Goal: Information Seeking & Learning: Learn about a topic

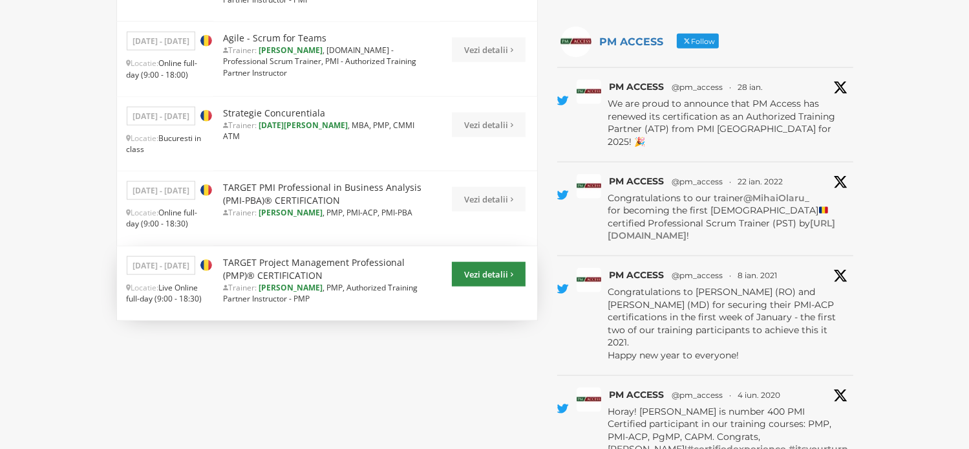
click at [498, 262] on link "Vezi detalii" at bounding box center [489, 274] width 74 height 25
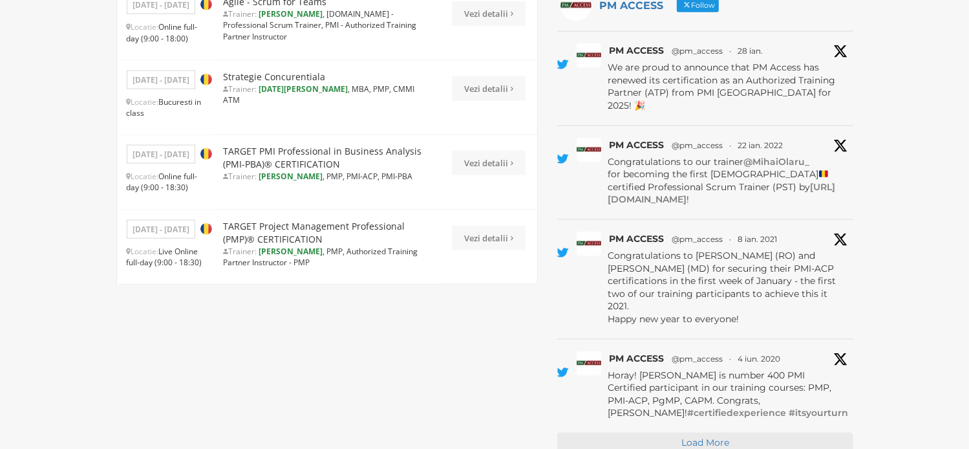
scroll to position [1551, 0]
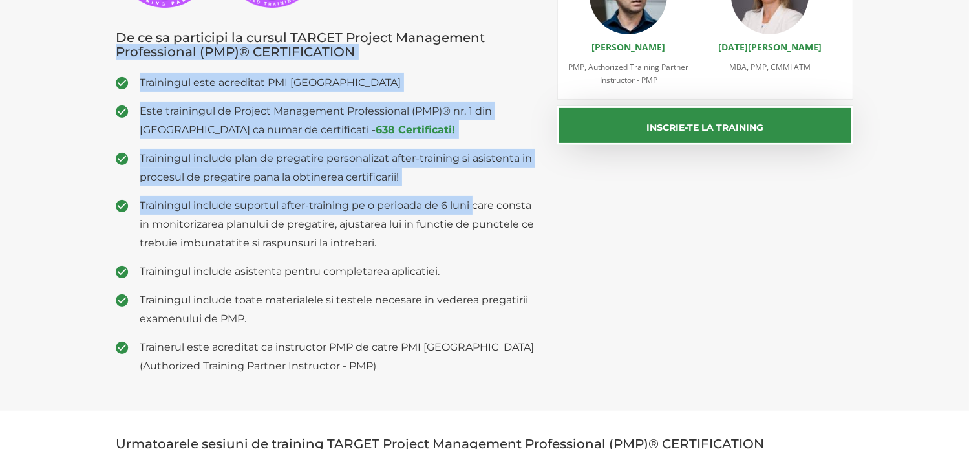
scroll to position [323, 0]
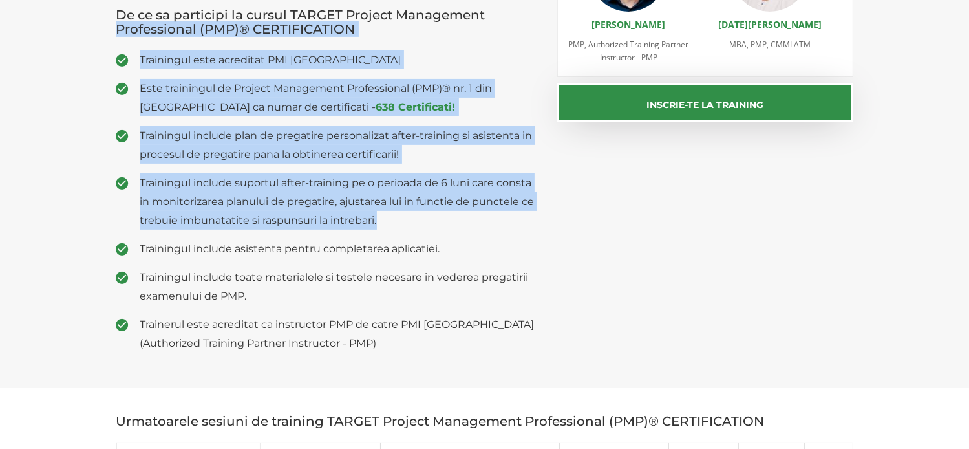
drag, startPoint x: 486, startPoint y: 187, endPoint x: 388, endPoint y: 222, distance: 104.2
click at [388, 222] on div "Alumni PMP PM Access De ce sa participi la cursul TARGET Project Management Pro…" at bounding box center [327, 115] width 441 height 492
click at [392, 225] on span "Trainingul include suportul after-training pe o perioada de 6 luni care consta …" at bounding box center [339, 201] width 398 height 56
click at [390, 225] on span "Trainingul include suportul after-training pe o perioada de 6 luni care consta …" at bounding box center [339, 201] width 398 height 56
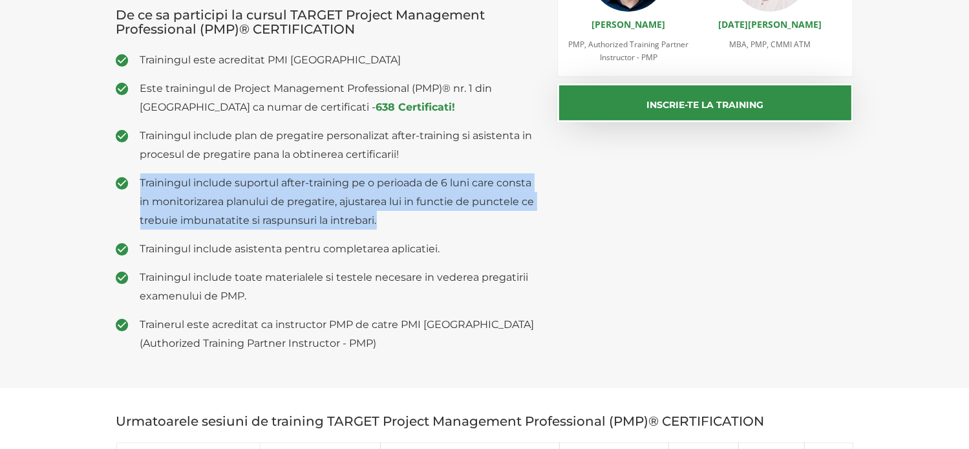
drag, startPoint x: 136, startPoint y: 178, endPoint x: 556, endPoint y: 224, distance: 422.6
click at [556, 224] on div "Alumni PMP PM Access De ce sa participi la cursul TARGET Project Management Pro…" at bounding box center [485, 115] width 756 height 492
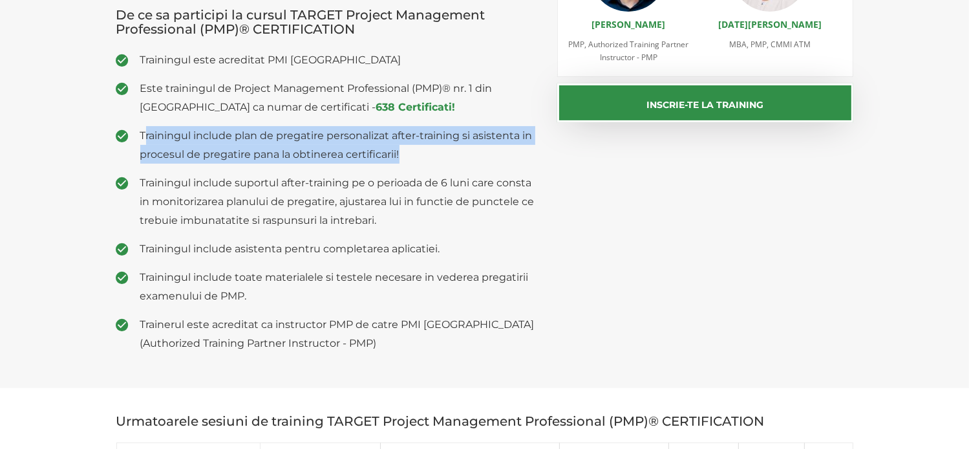
drag, startPoint x: 147, startPoint y: 128, endPoint x: 456, endPoint y: 156, distance: 310.2
click at [456, 156] on span "Trainingul include plan de pregatire personalizat after-training si asistenta i…" at bounding box center [339, 144] width 398 height 37
click at [428, 157] on span "Trainingul include plan de pregatire personalizat after-training si asistenta i…" at bounding box center [339, 144] width 398 height 37
drag, startPoint x: 142, startPoint y: 134, endPoint x: 404, endPoint y: 153, distance: 263.1
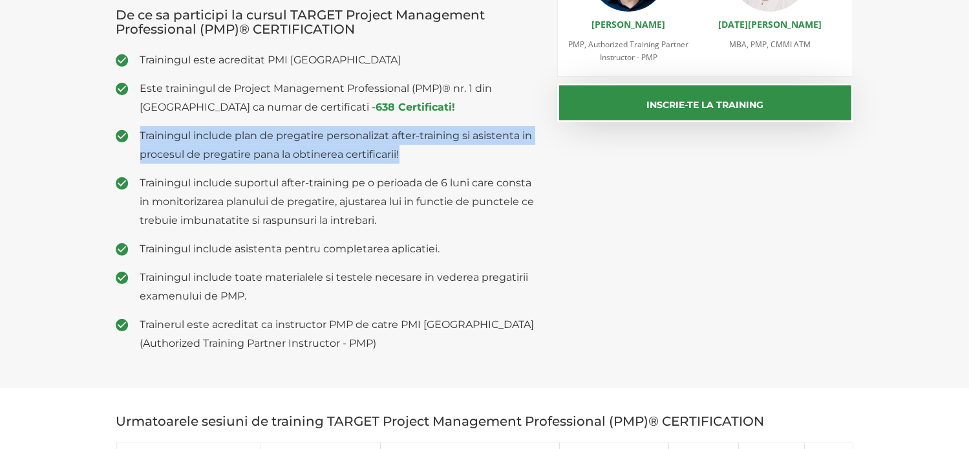
click at [404, 153] on span "Trainingul include plan de pregatire personalizat after-training si asistenta i…" at bounding box center [339, 144] width 398 height 37
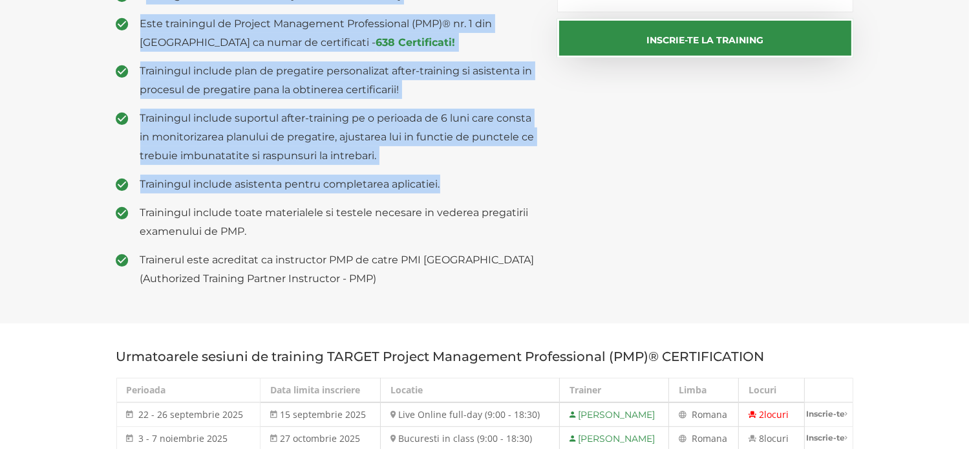
scroll to position [452, 0]
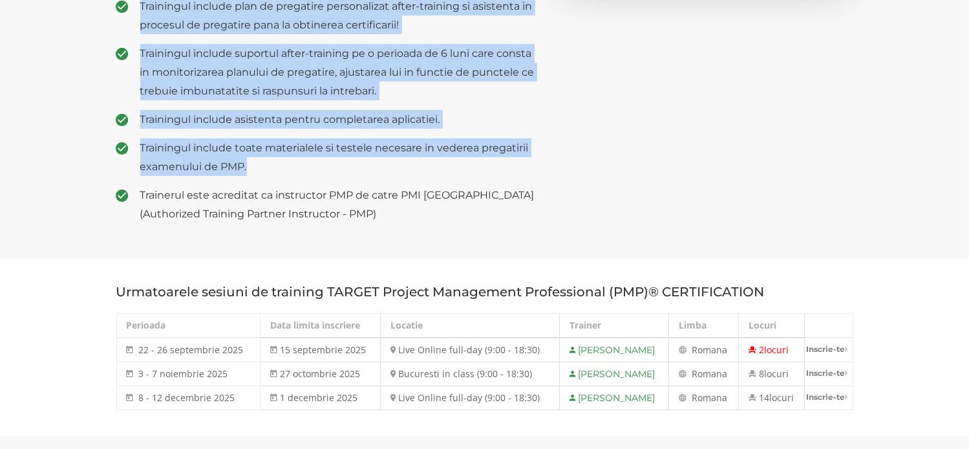
drag, startPoint x: 145, startPoint y: 63, endPoint x: 441, endPoint y: 168, distance: 314.8
click at [441, 168] on ul "Trainingul este acreditat PMI USA Este trainingul de Project Management Profess…" at bounding box center [327, 72] width 422 height 302
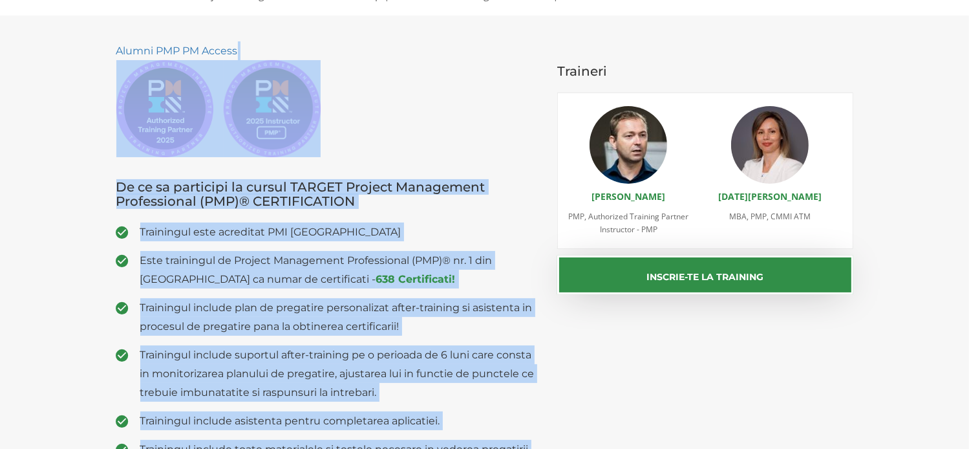
scroll to position [129, 0]
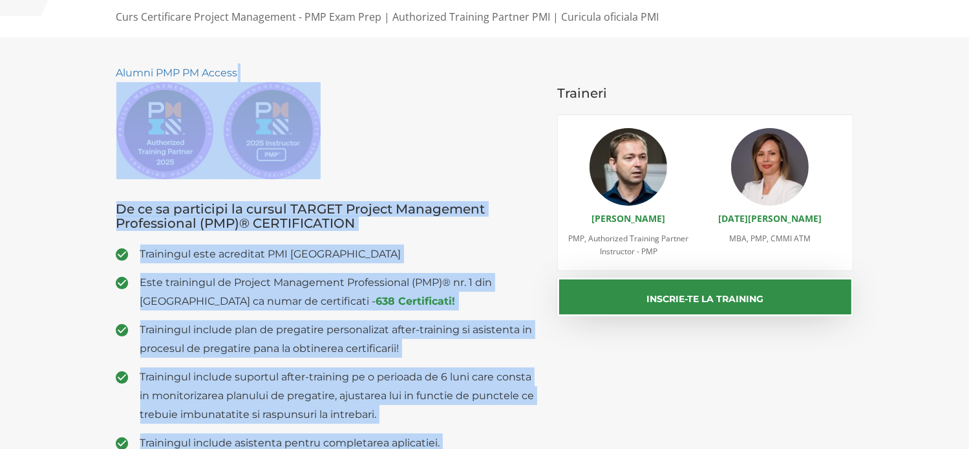
drag, startPoint x: 333, startPoint y: 249, endPoint x: 34, endPoint y: 127, distance: 323.5
click at [34, 127] on section "Alumni PMP PM Access De ce sa participi la cursul TARGET Project Management Pro…" at bounding box center [484, 309] width 969 height 544
click at [31, 127] on section "Alumni PMP PM Access De ce sa participi la cursul TARGET Project Management Pro…" at bounding box center [484, 309] width 969 height 544
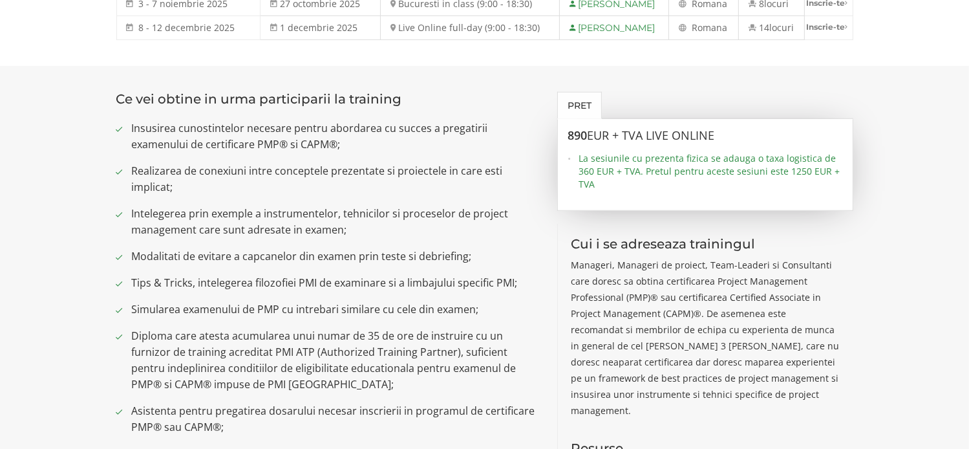
scroll to position [776, 0]
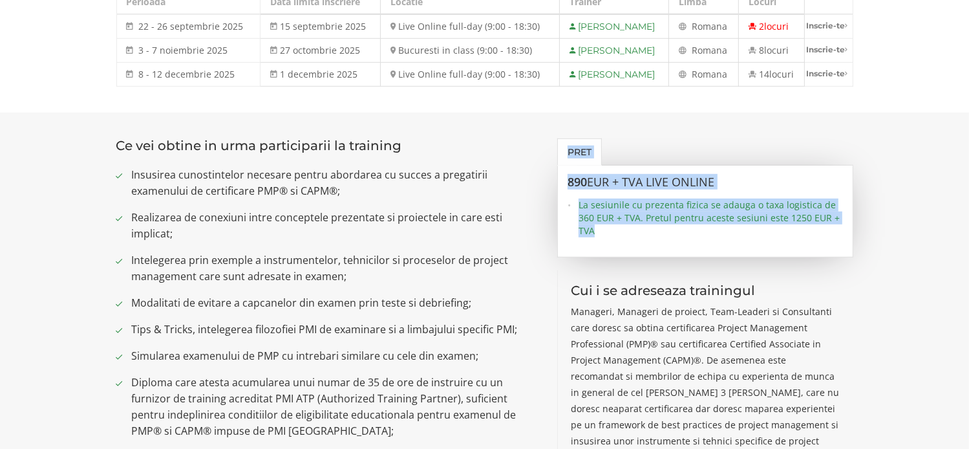
drag, startPoint x: 615, startPoint y: 214, endPoint x: 551, endPoint y: 152, distance: 89.1
click at [551, 152] on div "Pret 890 EUR + TVA LIVE ONLINE La sesiunile cu prezenta fizica se adauga o taxa…" at bounding box center [704, 367] width 315 height 459
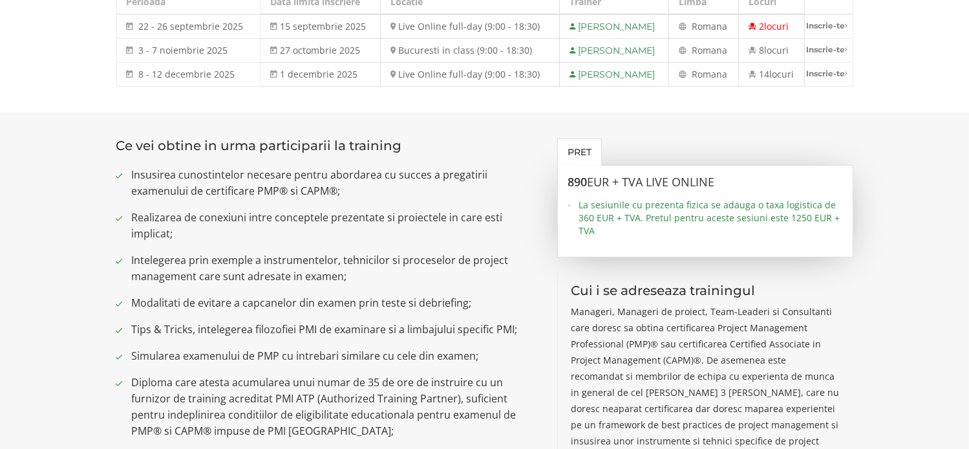
drag, startPoint x: 551, startPoint y: 152, endPoint x: 537, endPoint y: 127, distance: 28.4
click at [537, 127] on section "Ce vei obtine in urma participarii la training Insusirea cunostintelor necesare…" at bounding box center [484, 416] width 969 height 608
drag, startPoint x: 537, startPoint y: 127, endPoint x: 892, endPoint y: 241, distance: 372.6
click at [892, 241] on section "Ce vei obtine in urma participarii la training Insusirea cunostintelor necesare…" at bounding box center [484, 416] width 969 height 608
drag, startPoint x: 892, startPoint y: 241, endPoint x: 956, endPoint y: 247, distance: 64.2
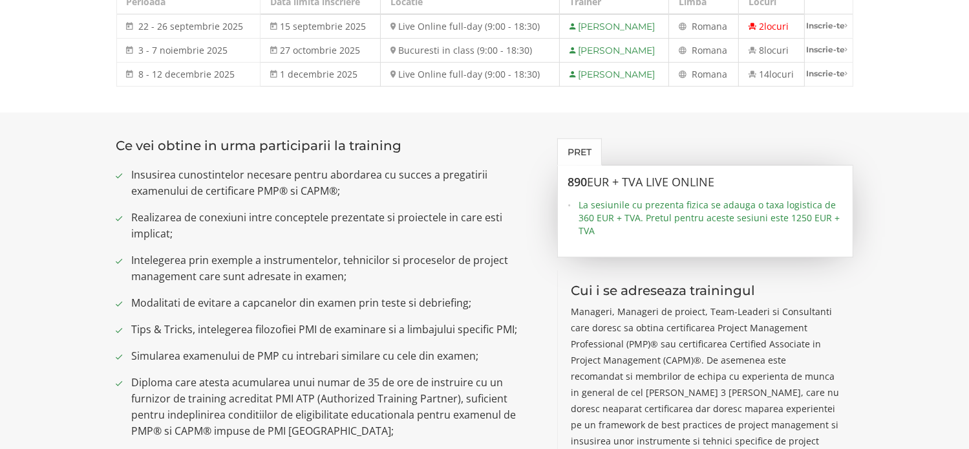
click at [956, 247] on section "Ce vei obtine in urma participarii la training Insusirea cunostintelor necesare…" at bounding box center [484, 416] width 969 height 608
click at [914, 205] on section "Ce vei obtine in urma participarii la training Insusirea cunostintelor necesare…" at bounding box center [484, 416] width 969 height 608
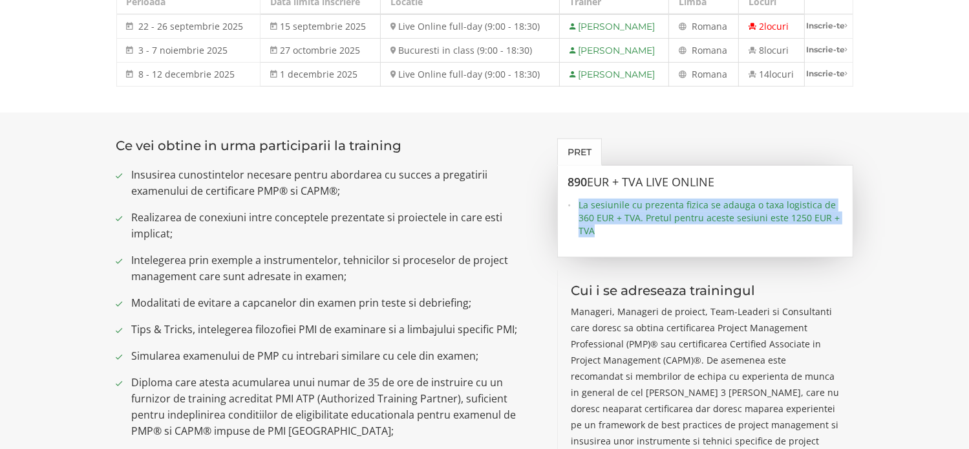
drag, startPoint x: 570, startPoint y: 199, endPoint x: 686, endPoint y: 244, distance: 124.6
click at [686, 244] on div "890 EUR + TVA LIVE ONLINE La sesiunile cu prezenta fizica se adauga o taxa logi…" at bounding box center [705, 211] width 296 height 92
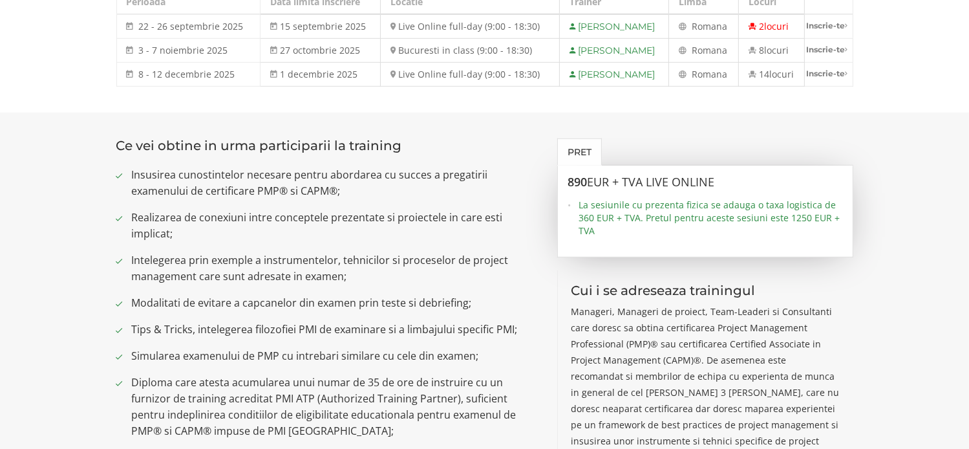
click at [595, 327] on p "Manageri, Manageri de proiect, Team-Leaderi si Consultanti care doresc sa obtin…" at bounding box center [705, 384] width 269 height 162
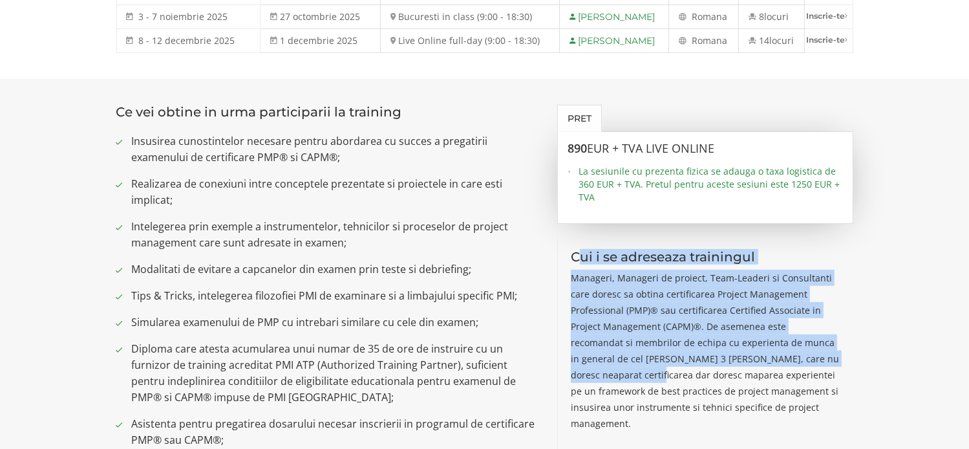
scroll to position [840, 0]
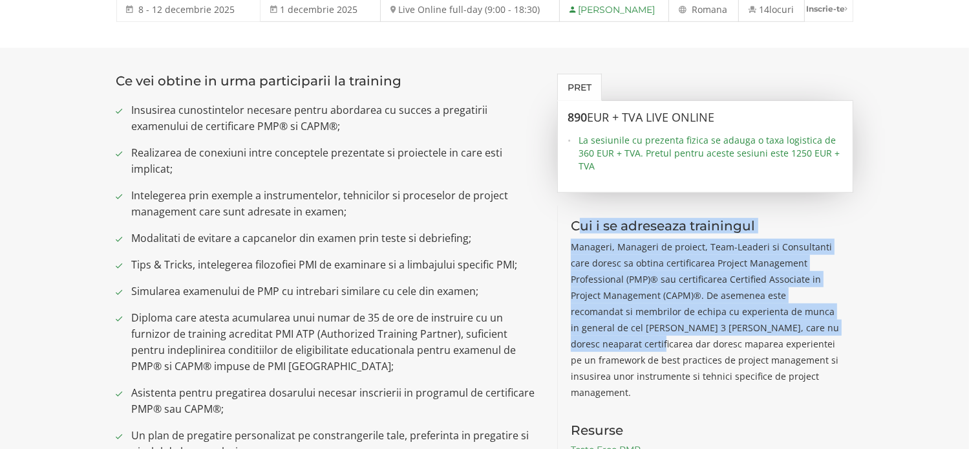
drag, startPoint x: 557, startPoint y: 288, endPoint x: 838, endPoint y: 417, distance: 309.1
click at [838, 417] on div "Cui i se adreseaza trainingul Manageri, Manageri de proiect, Team-Leaderi si Co…" at bounding box center [705, 370] width 296 height 328
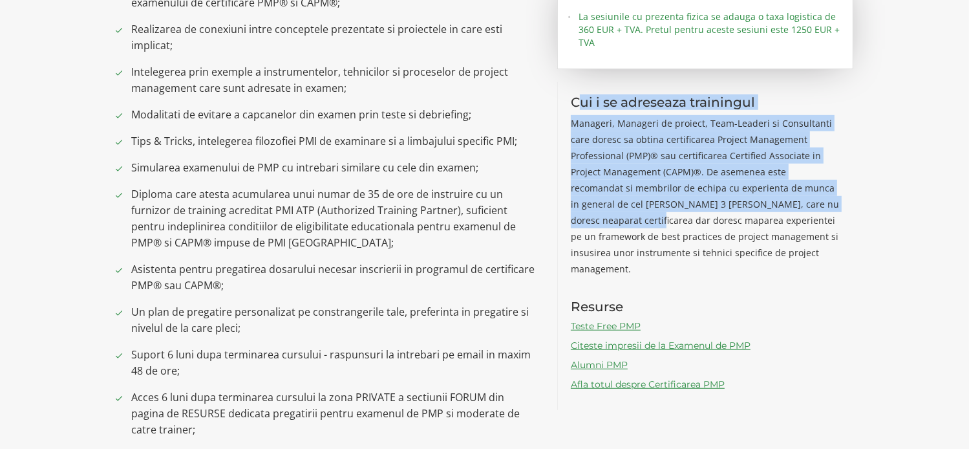
scroll to position [969, 0]
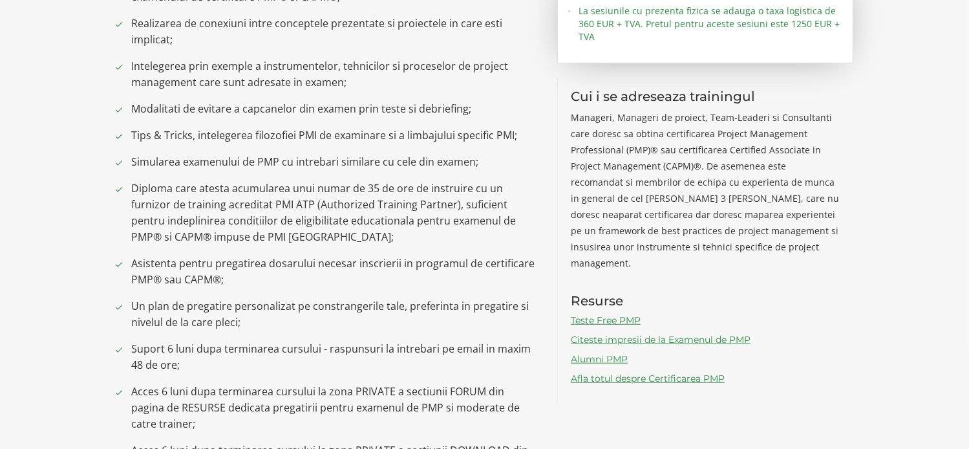
click at [856, 311] on div "Pret 890 EUR + TVA LIVE ONLINE La sesiunile cu prezenta fizica se adauga o taxa…" at bounding box center [704, 173] width 315 height 459
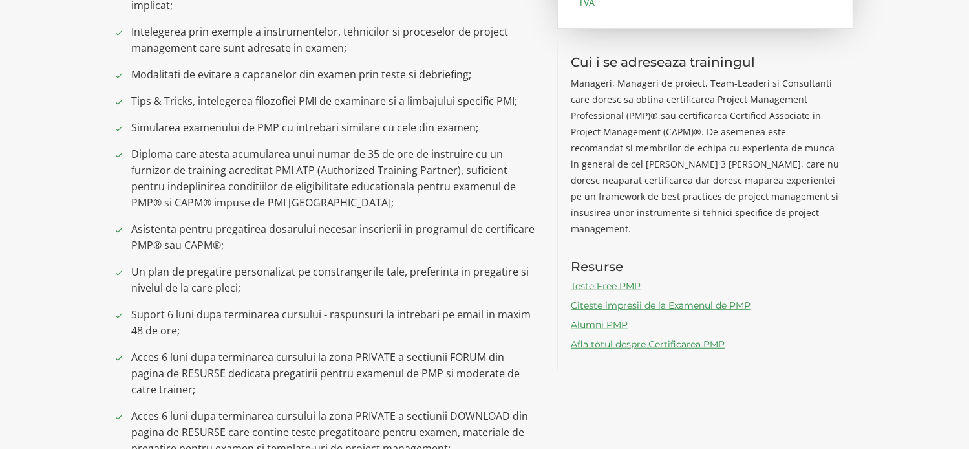
scroll to position [1034, 0]
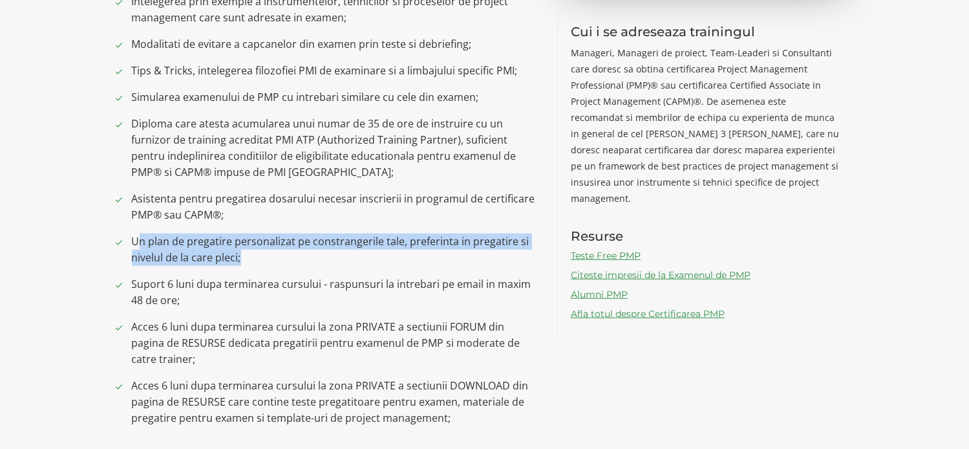
drag, startPoint x: 136, startPoint y: 246, endPoint x: 273, endPoint y: 259, distance: 137.0
click at [273, 259] on span "Un plan de pregatire personalizat pe constrangerile tale, preferinta in pregati…" at bounding box center [335, 249] width 406 height 32
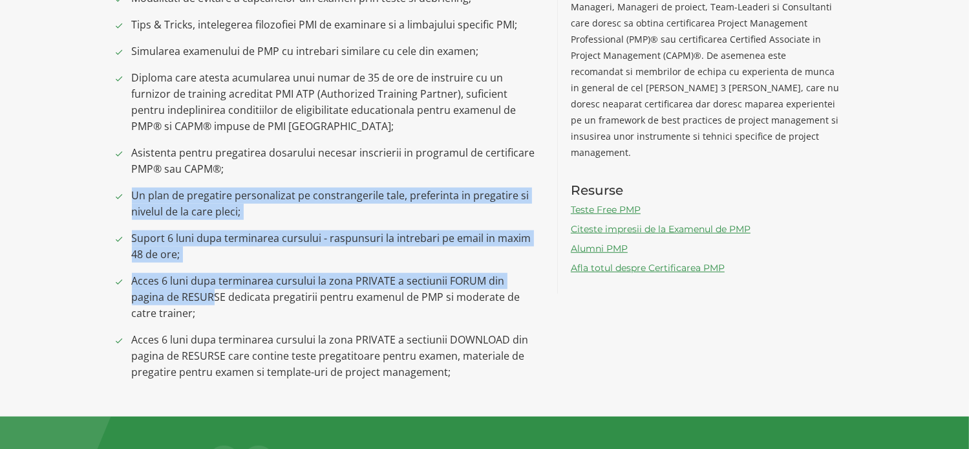
scroll to position [1099, 0]
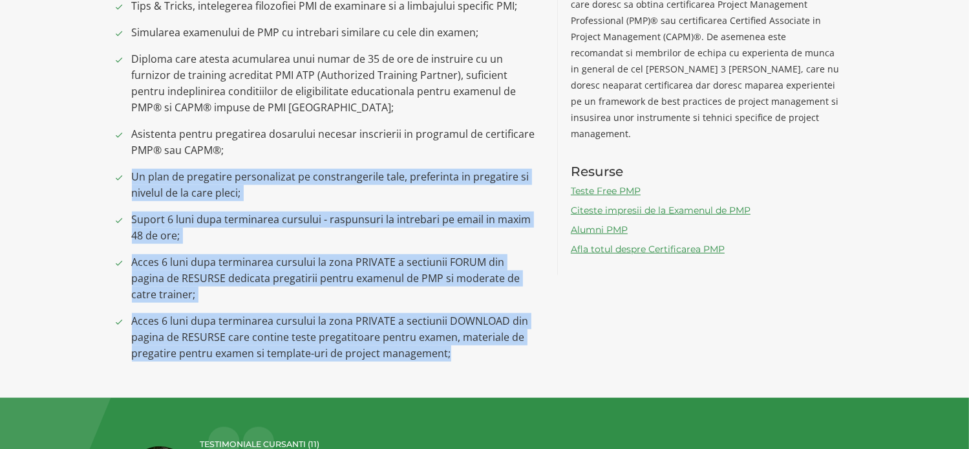
drag, startPoint x: 131, startPoint y: 240, endPoint x: 558, endPoint y: 368, distance: 446.1
click at [558, 368] on div "Ce vei obtine in urma participarii la training Insusirea cunostintelor necesare…" at bounding box center [485, 93] width 756 height 556
click at [557, 368] on div "Ce vei obtine in urma participarii la training Insusirea cunostintelor necesare…" at bounding box center [485, 93] width 756 height 556
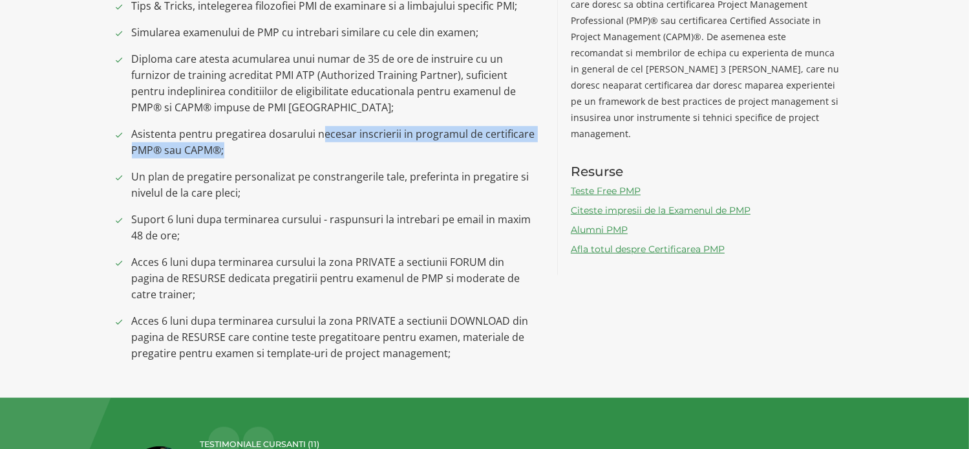
click at [322, 141] on span "Asistenta pentru pregatirea dosarului necesar inscrierii in programul de certif…" at bounding box center [335, 142] width 406 height 32
drag, startPoint x: 134, startPoint y: 136, endPoint x: 321, endPoint y: 151, distance: 187.4
click at [321, 151] on span "Asistenta pentru pregatirea dosarului necesar inscrierii in programul de certif…" at bounding box center [335, 142] width 406 height 32
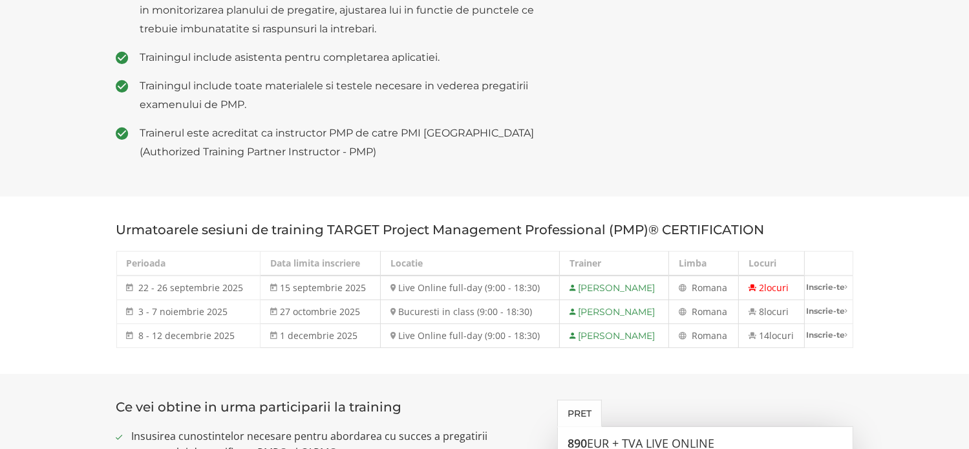
scroll to position [517, 0]
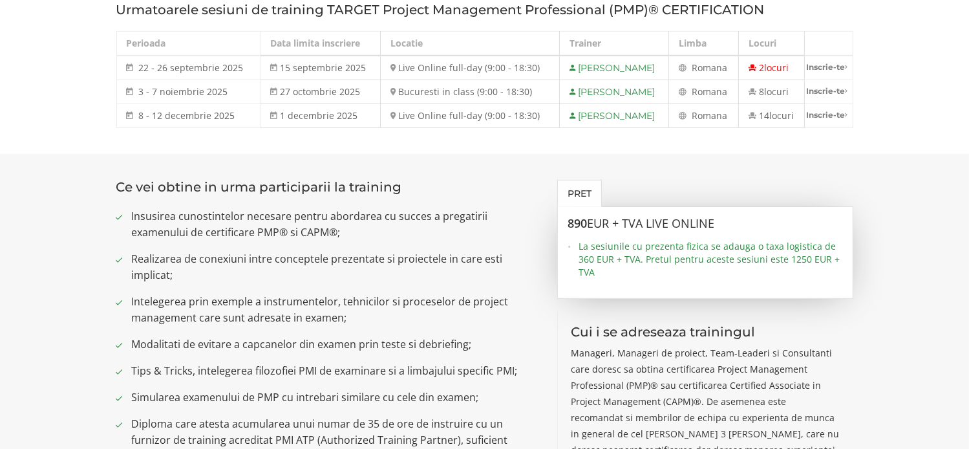
scroll to position [776, 0]
